Goal: Task Accomplishment & Management: Manage account settings

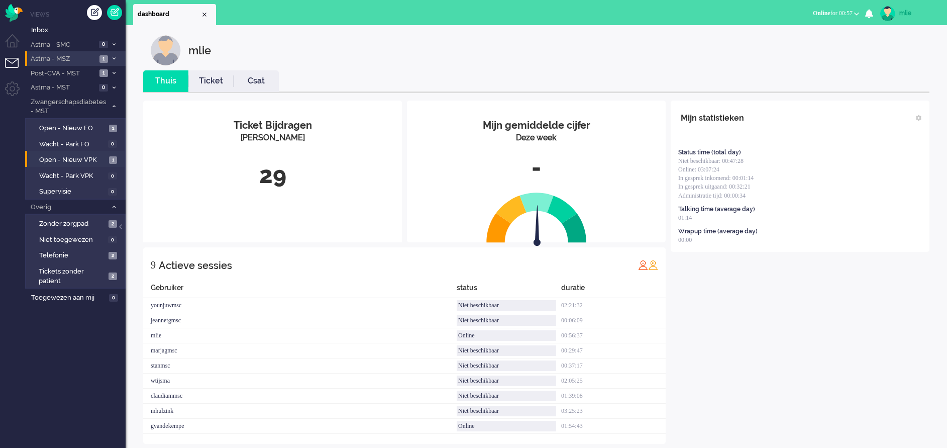
click at [105, 55] on span "1" at bounding box center [103, 59] width 9 height 8
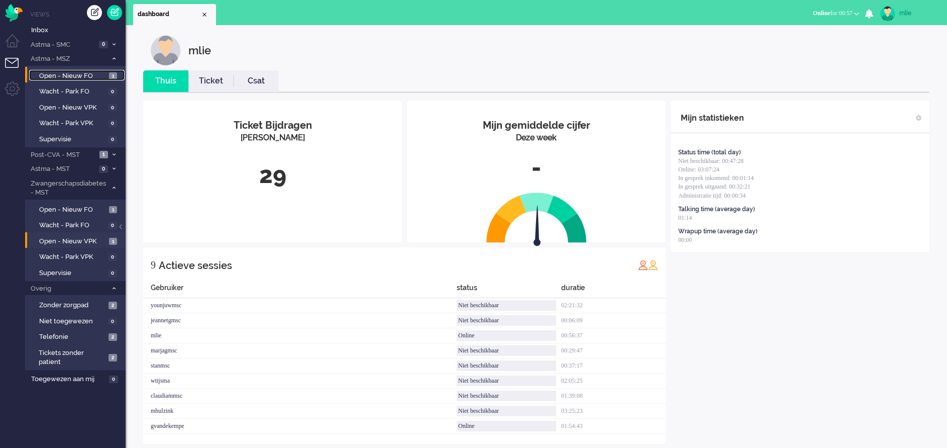
click at [95, 73] on span "Open - Nieuw FO" at bounding box center [72, 76] width 67 height 10
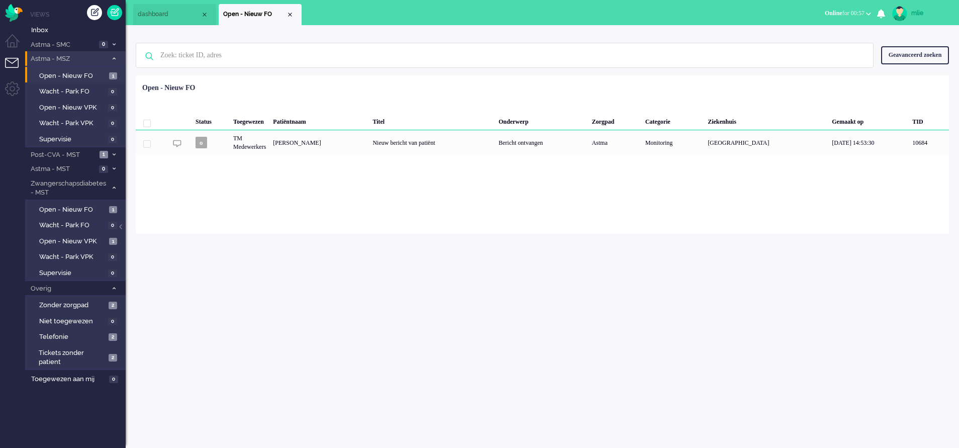
click at [111, 57] on span at bounding box center [114, 59] width 8 height 6
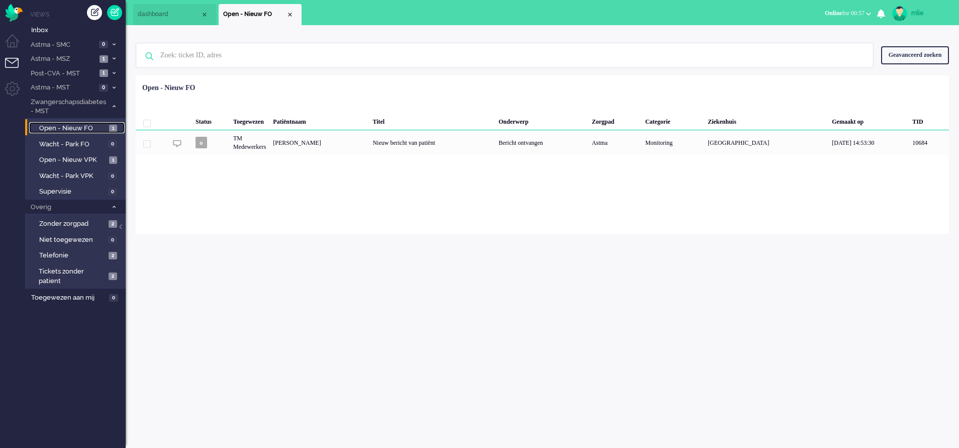
click at [110, 128] on span "1" at bounding box center [113, 129] width 8 height 8
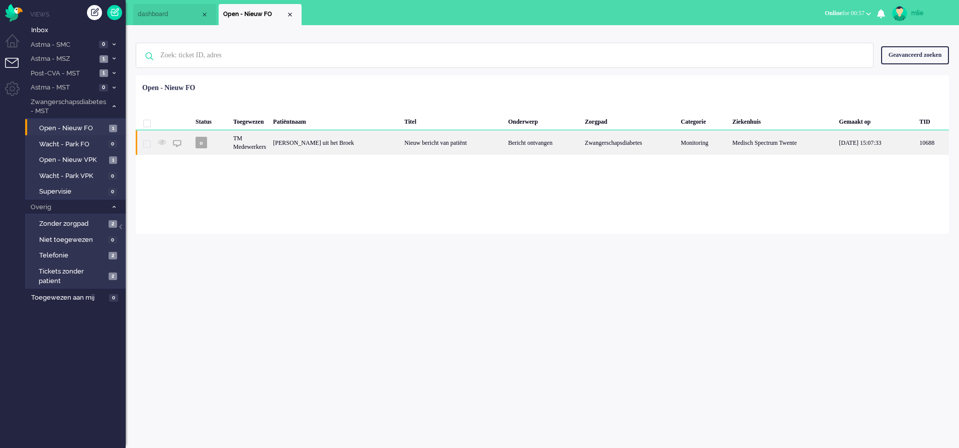
click at [478, 149] on div "Nieuw bericht van patiënt" at bounding box center [451, 142] width 103 height 25
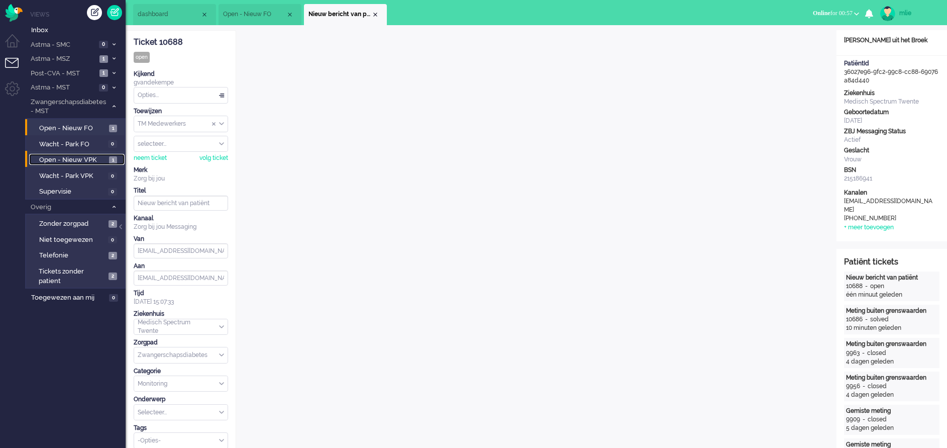
click at [78, 161] on span "Open - Nieuw VPK" at bounding box center [72, 160] width 67 height 10
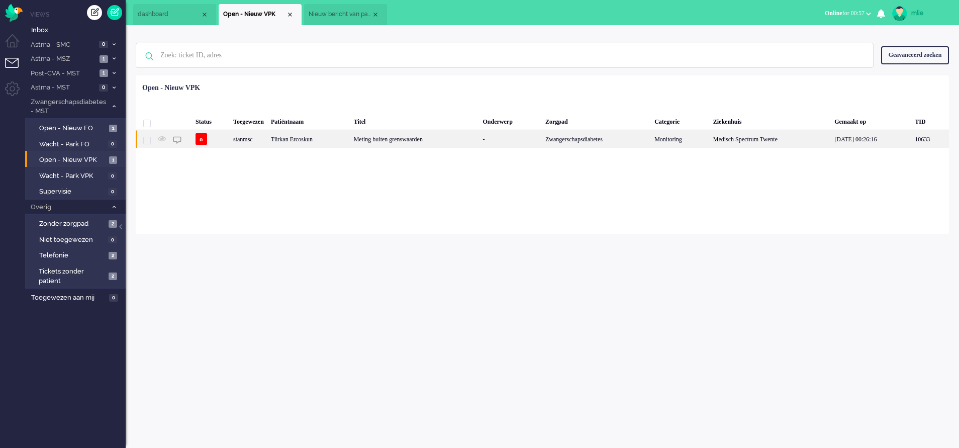
click at [425, 136] on div "Meting buiten grenswaarden" at bounding box center [414, 139] width 129 height 18
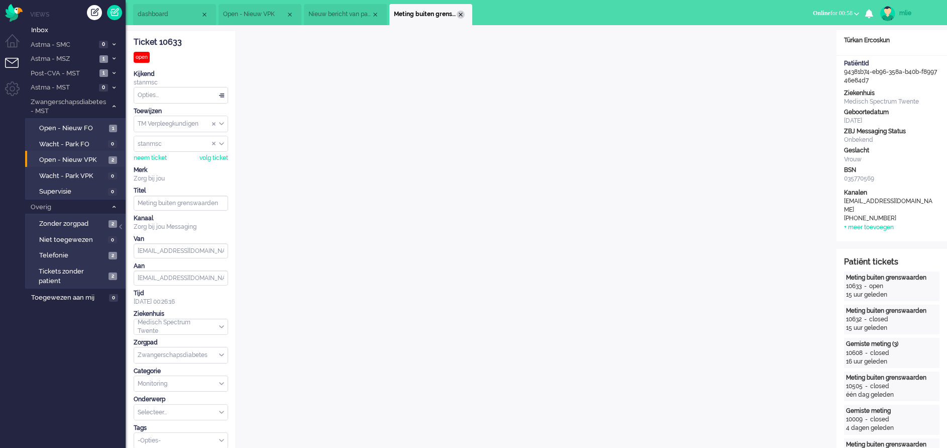
click at [462, 12] on div "Close tab" at bounding box center [461, 15] width 8 height 8
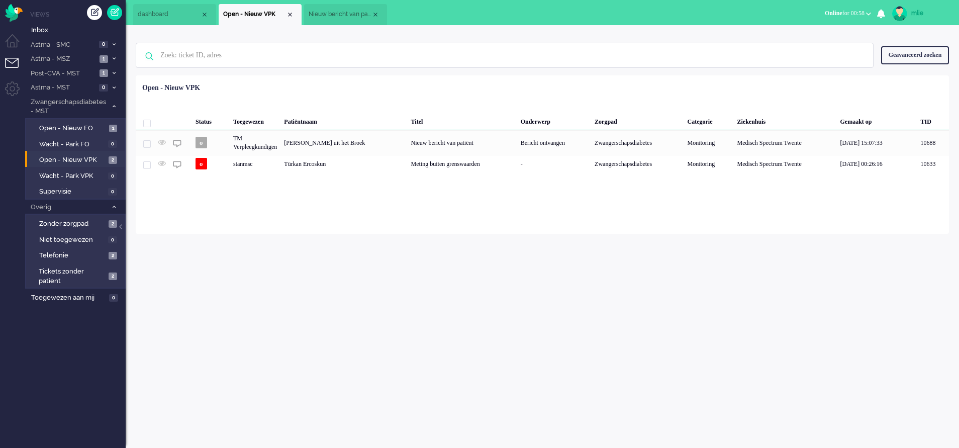
click at [358, 20] on li "Nieuw bericht van patiënt" at bounding box center [345, 14] width 83 height 21
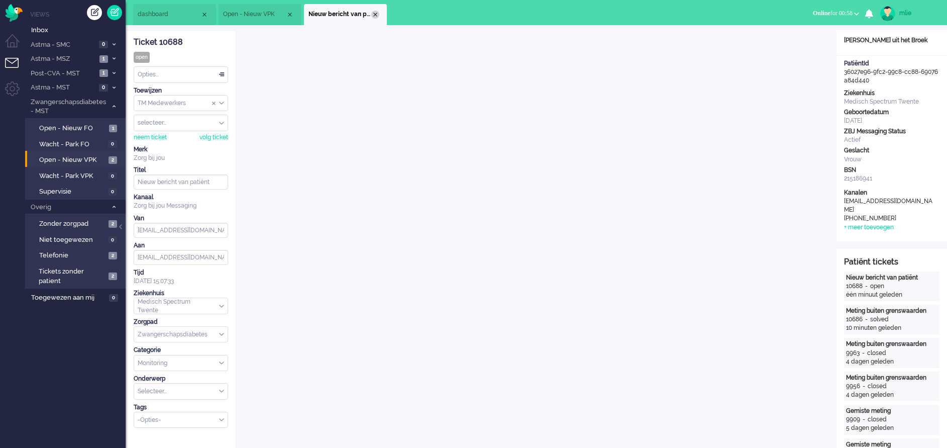
click at [375, 12] on div "Close tab" at bounding box center [375, 15] width 8 height 8
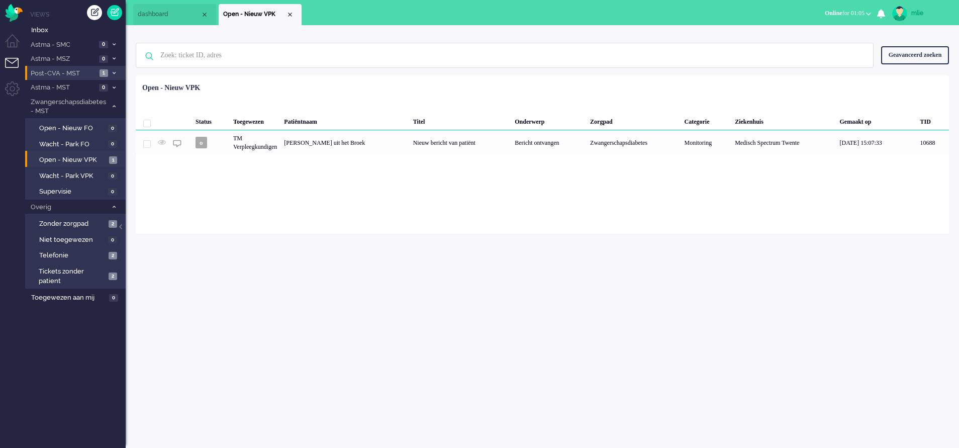
click at [117, 71] on span at bounding box center [114, 74] width 8 height 6
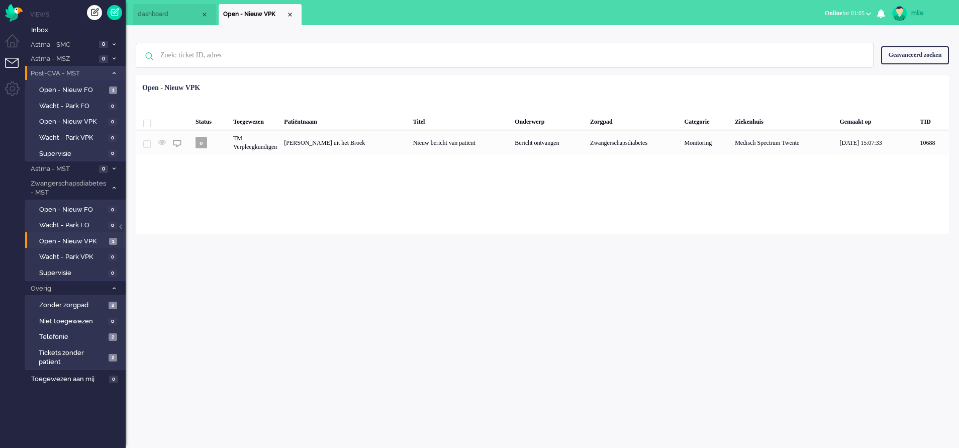
click at [117, 71] on span at bounding box center [114, 74] width 8 height 6
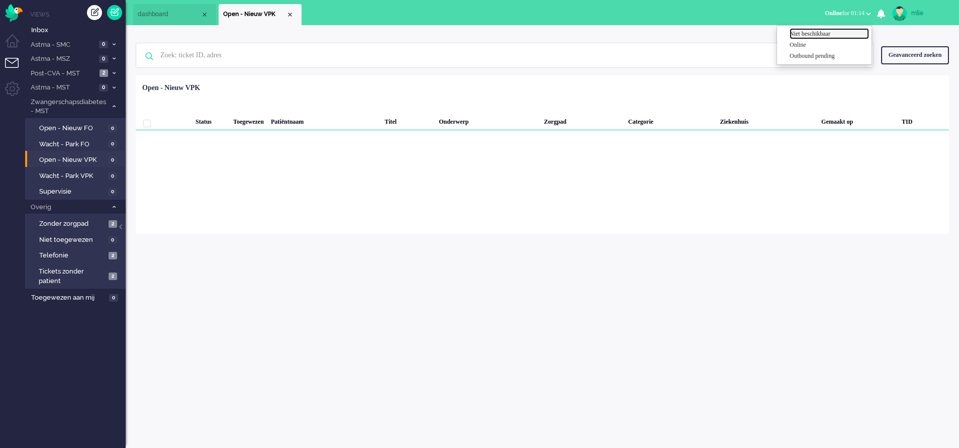
click at [810, 32] on label "Niet beschikbaar" at bounding box center [828, 34] width 79 height 9
click at [805, 247] on div "mlie Thuis Ticket Csat Mijn gemiddelde cijfer Deze week - Ticket Bijdragen Per …" at bounding box center [542, 236] width 833 height 423
click at [65, 78] on span "Post-CVA - MST" at bounding box center [62, 74] width 67 height 10
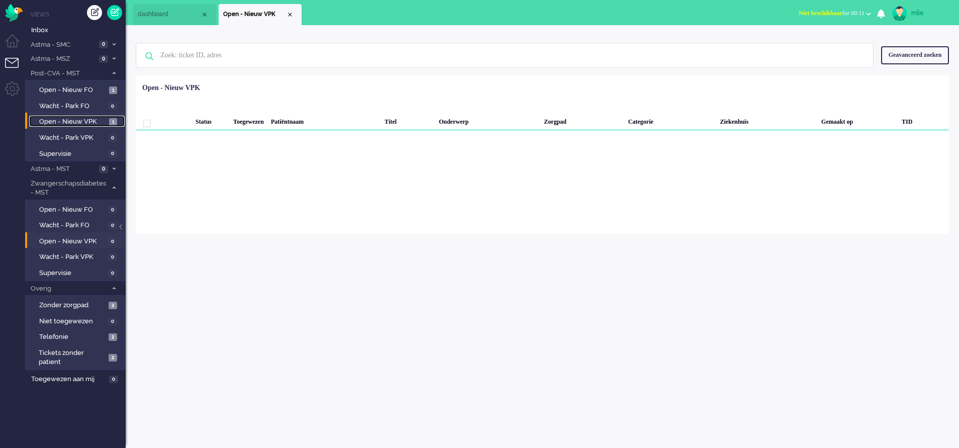
click at [80, 120] on span "Open - Nieuw VPK" at bounding box center [72, 122] width 67 height 10
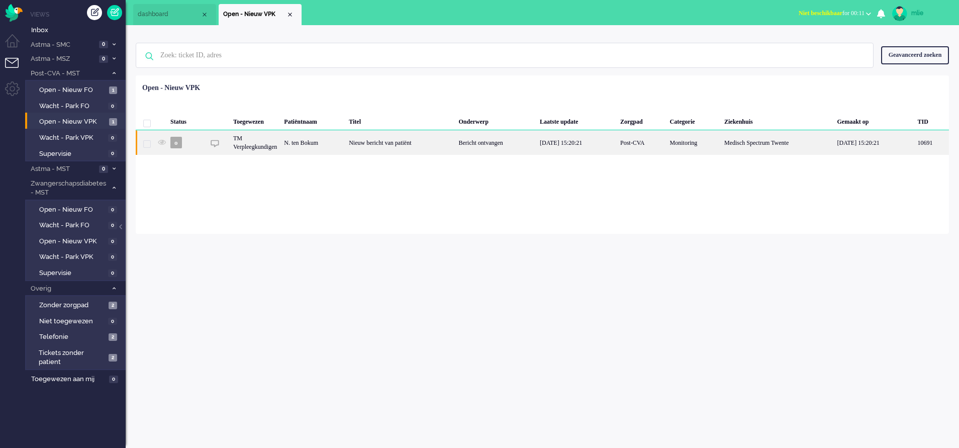
click at [572, 142] on div "[DATE] 15:20:21" at bounding box center [576, 142] width 80 height 25
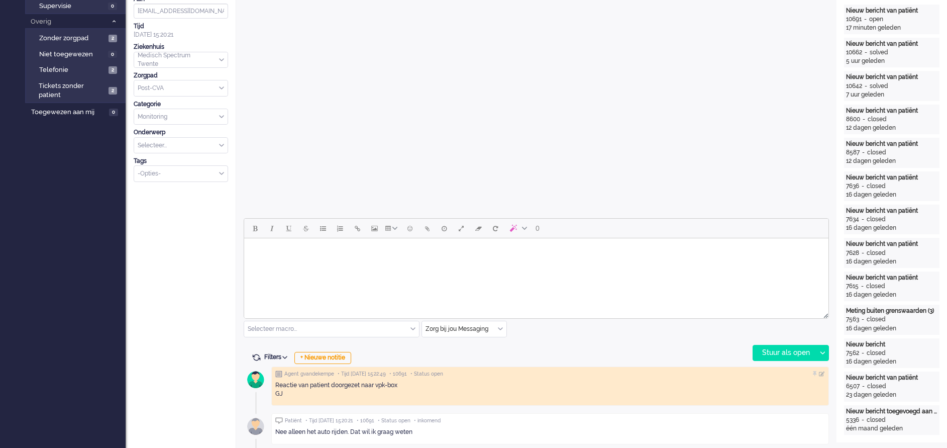
scroll to position [301, 0]
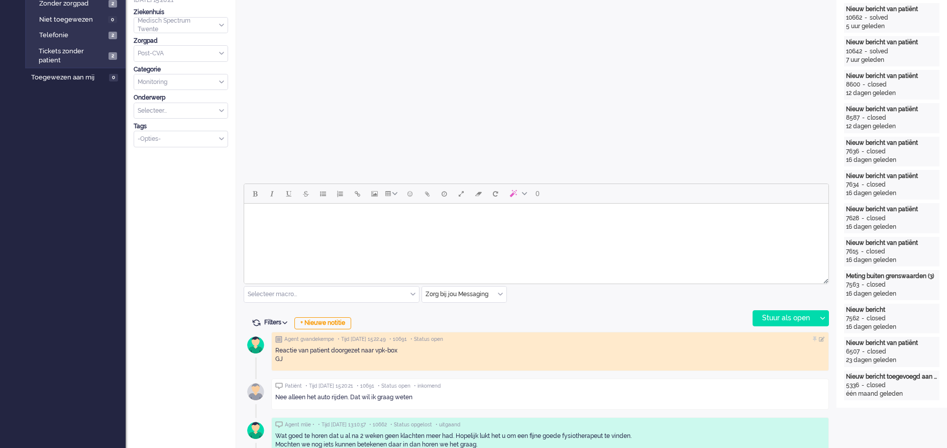
click at [340, 229] on html at bounding box center [536, 216] width 584 height 26
click at [785, 318] on div "Stuur als open" at bounding box center [784, 317] width 63 height 15
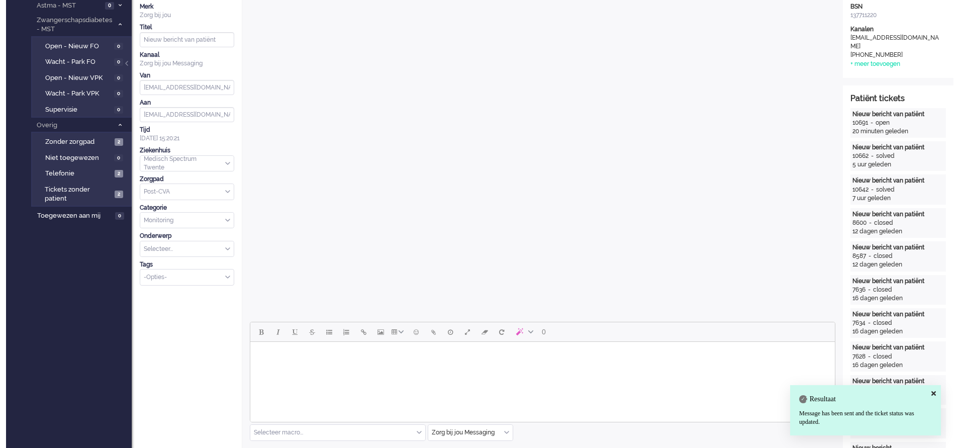
scroll to position [0, 0]
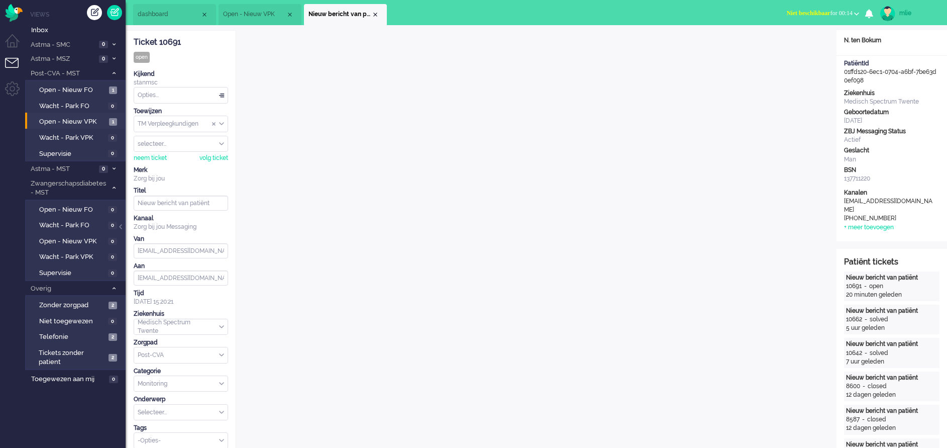
click at [787, 11] on span "Niet beschikbaar" at bounding box center [809, 13] width 44 height 7
click at [786, 46] on label "Online" at bounding box center [817, 45] width 79 height 9
click at [223, 89] on div "Opties..." at bounding box center [180, 95] width 93 height 16
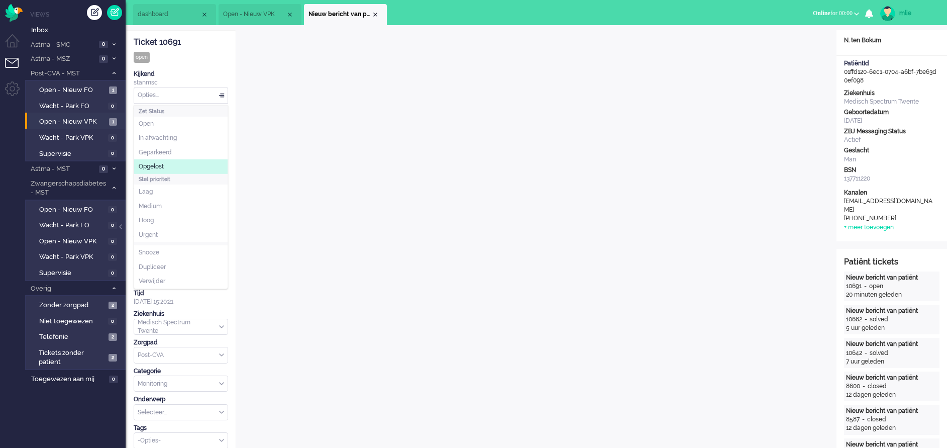
click at [153, 166] on span "Opgelost" at bounding box center [151, 166] width 25 height 9
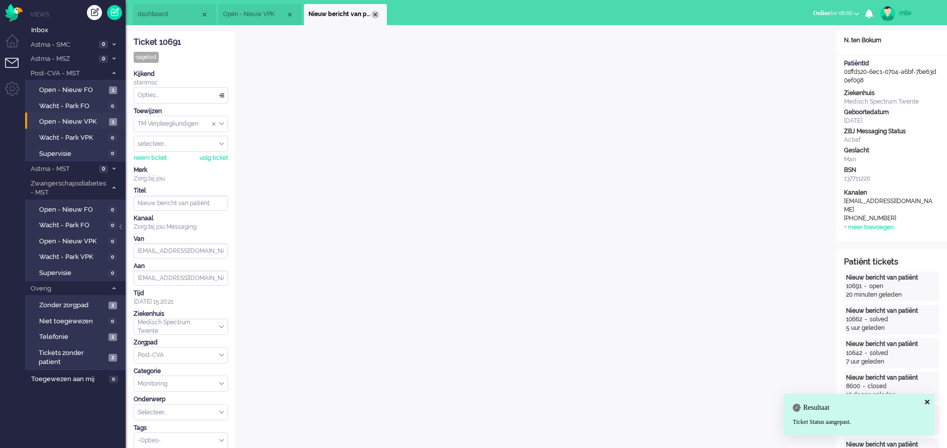
click at [375, 15] on div "Close tab" at bounding box center [375, 15] width 8 height 8
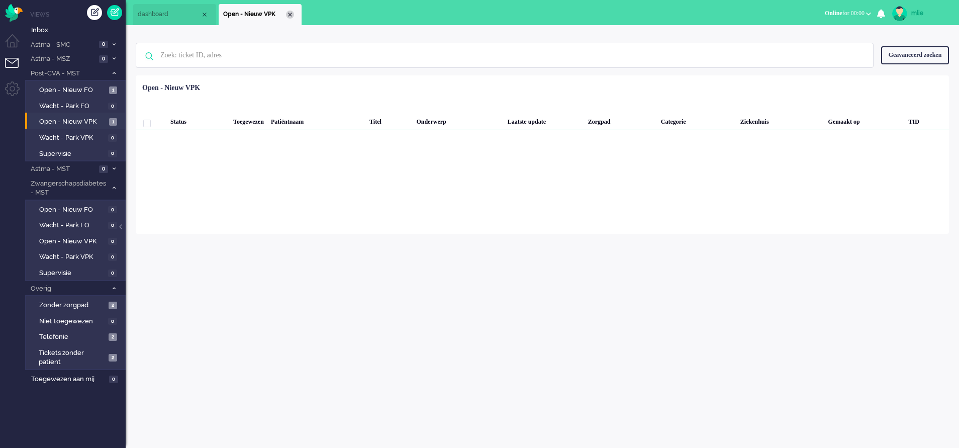
click at [290, 15] on div "Close tab" at bounding box center [290, 15] width 8 height 8
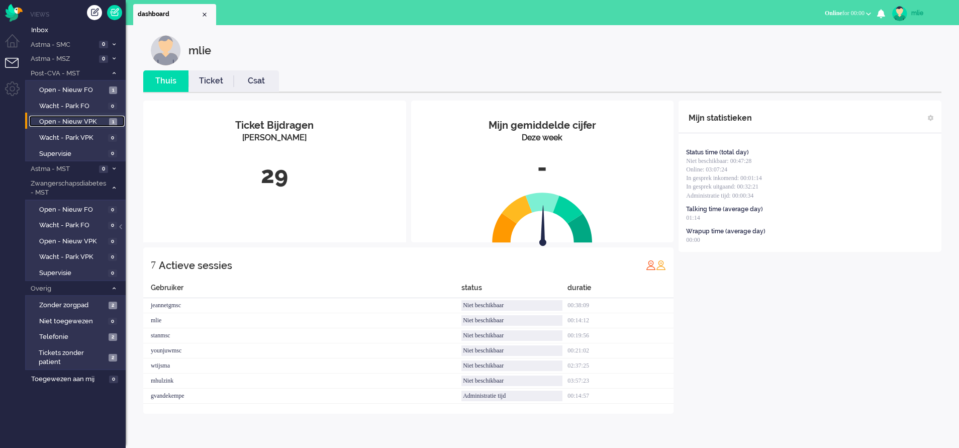
click at [66, 123] on span "Open - Nieuw VPK" at bounding box center [72, 122] width 67 height 10
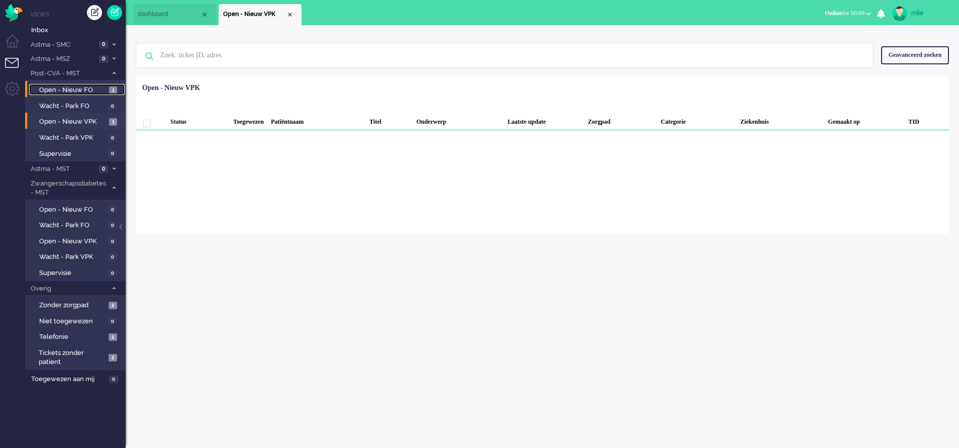
click at [65, 88] on span "Open - Nieuw FO" at bounding box center [72, 90] width 67 height 10
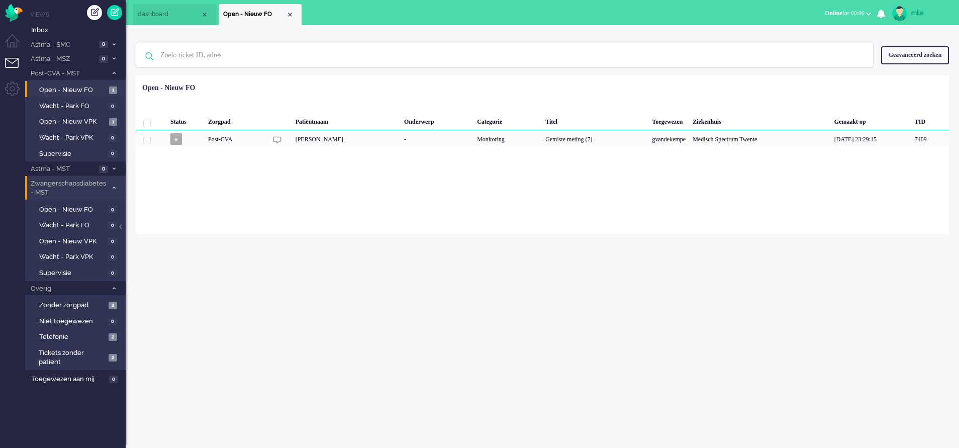
click at [114, 186] on icon at bounding box center [114, 188] width 3 height 4
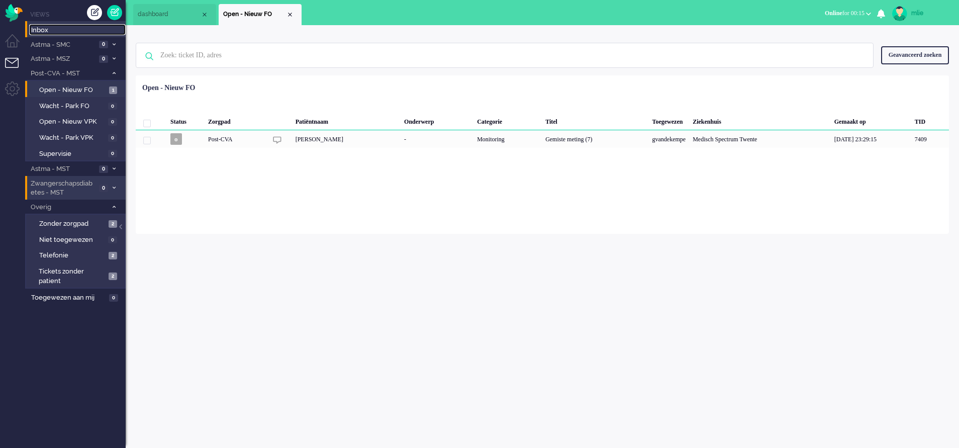
click at [45, 30] on span "Inbox" at bounding box center [78, 31] width 94 height 10
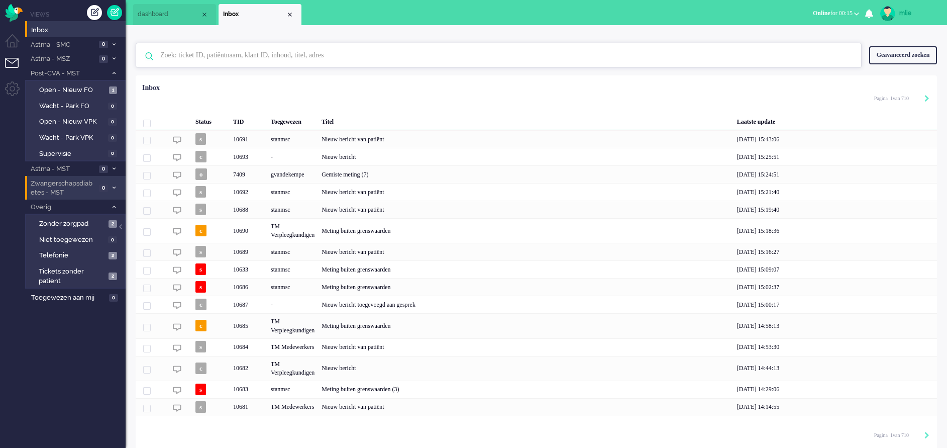
click at [203, 57] on input "text" at bounding box center [500, 55] width 695 height 24
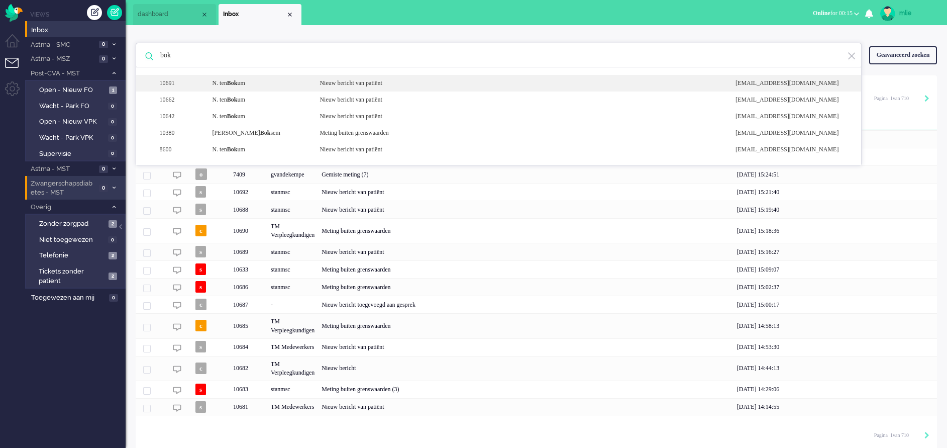
type input "bok"
click at [377, 80] on div "Nieuw bericht van patiënt" at bounding box center [520, 83] width 416 height 9
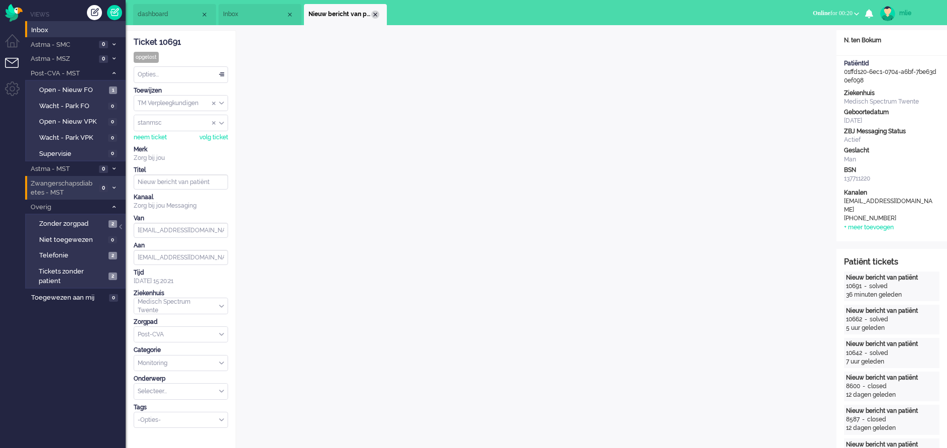
click at [378, 15] on div "Close tab" at bounding box center [375, 15] width 8 height 8
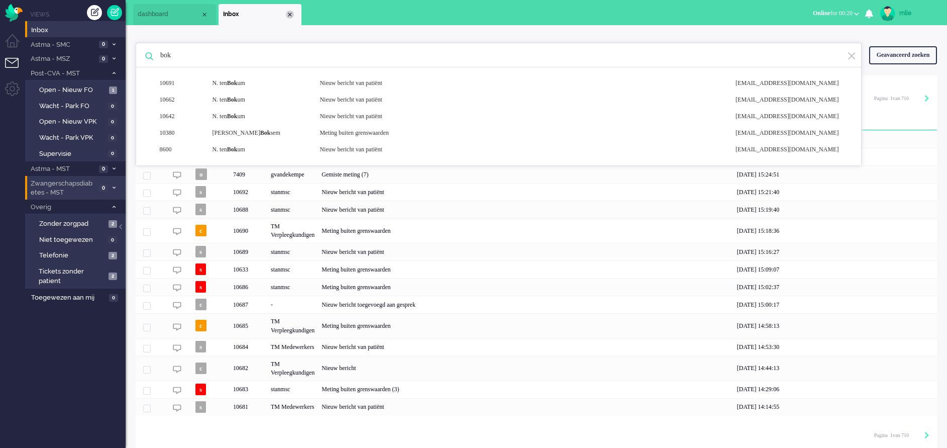
click at [289, 14] on div "Close tab" at bounding box center [290, 15] width 8 height 8
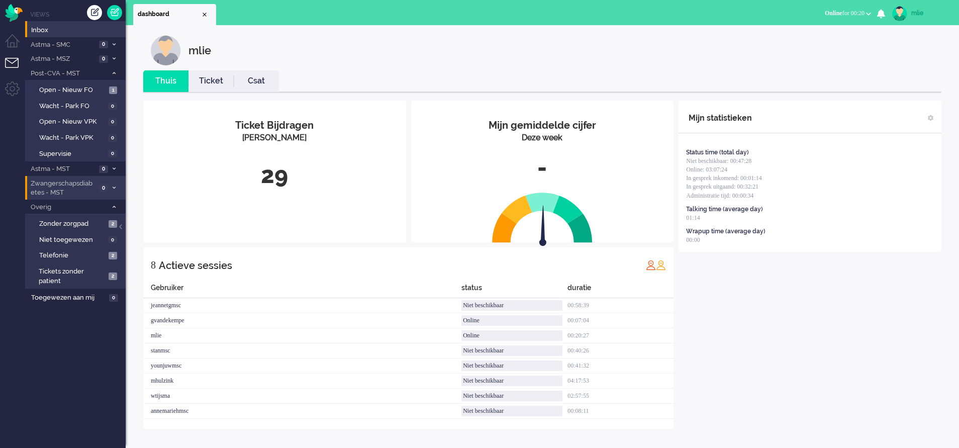
click at [914, 9] on div "mlie" at bounding box center [930, 13] width 38 height 10
click at [897, 78] on link "Uitloggen" at bounding box center [918, 81] width 69 height 10
